Goal: Find specific page/section

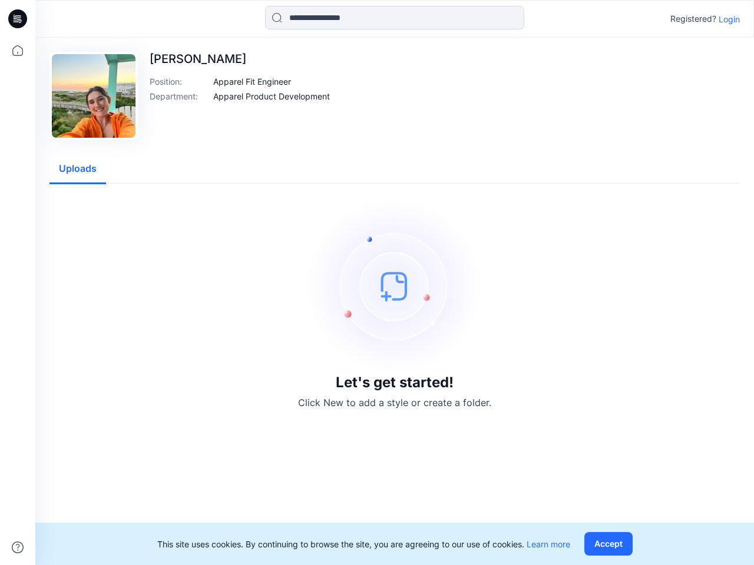
click at [377, 283] on img at bounding box center [394, 286] width 177 height 177
click at [18, 19] on icon at bounding box center [19, 19] width 5 height 1
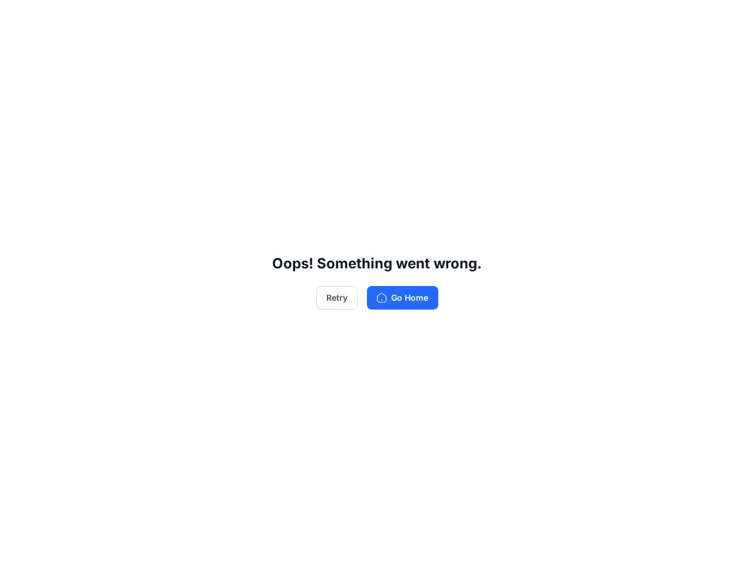
click at [18, 51] on div "Oops! Something went wrong. Retry Go Home" at bounding box center [377, 282] width 754 height 565
click at [18, 548] on div "Oops! Something went wrong. Retry Go Home" at bounding box center [377, 282] width 754 height 565
click at [394, 18] on div "Oops! Something went wrong. Retry Go Home" at bounding box center [377, 282] width 754 height 565
click at [729, 19] on div "Oops! Something went wrong. Retry Go Home" at bounding box center [377, 282] width 754 height 565
click at [253, 81] on div "Oops! Something went wrong. Retry Go Home" at bounding box center [377, 282] width 754 height 565
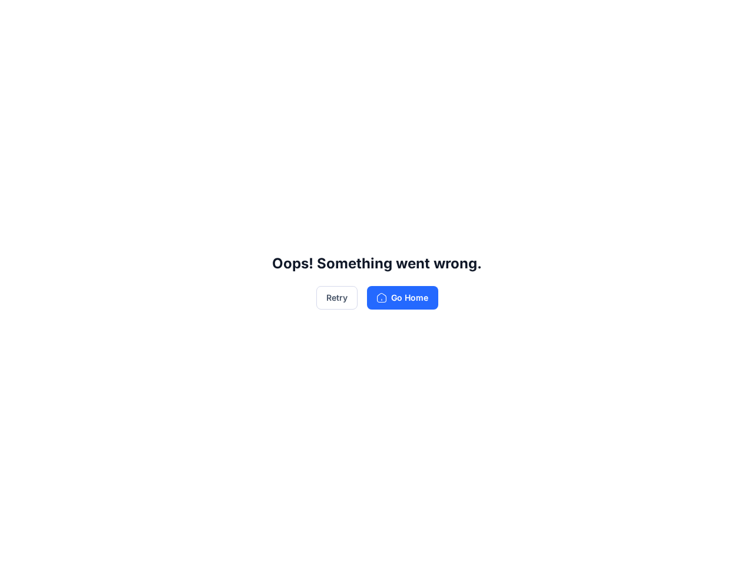
click at [271, 96] on div "Oops! Something went wrong. Retry Go Home" at bounding box center [377, 282] width 754 height 565
click at [78, 169] on div "Oops! Something went wrong. Retry Go Home" at bounding box center [377, 282] width 754 height 565
click at [611, 544] on div "Oops! Something went wrong. Retry Go Home" at bounding box center [377, 282] width 754 height 565
